Goal: Find specific page/section: Find specific page/section

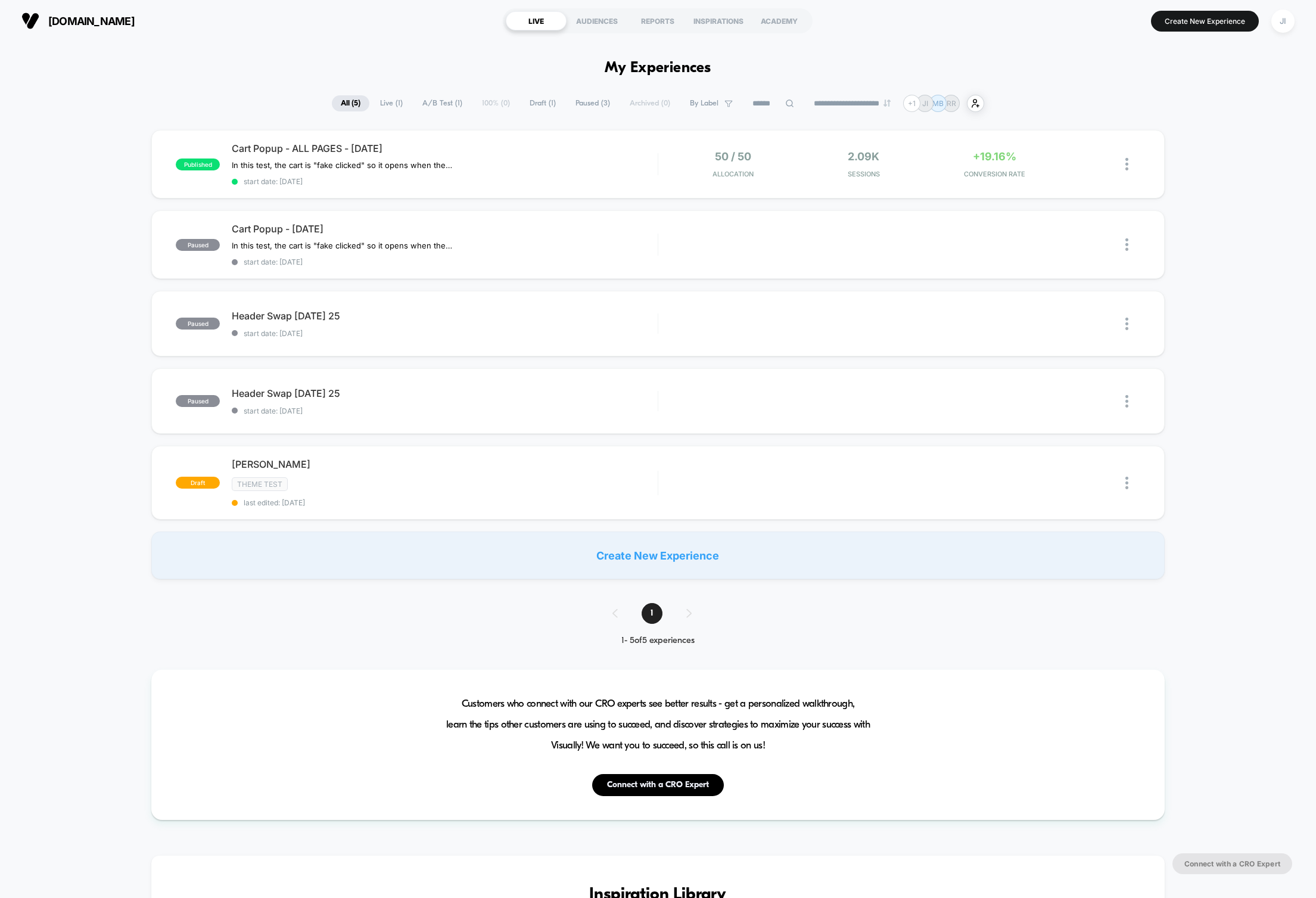
click at [81, 225] on div "published Cart Popup - ALL PAGES - [DATE] In this test, the cart is "fake click…" at bounding box center [658, 355] width 1316 height 449
click at [522, 165] on div "In this test, the cart is "fake clicked" so it opens when the page is loaded an…" at bounding box center [381, 165] width 298 height 9
